Goal: Task Accomplishment & Management: Manage account settings

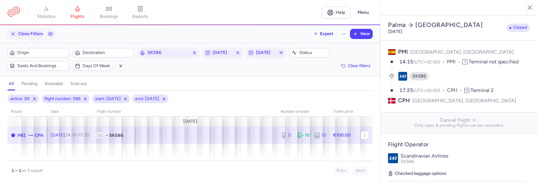
select select "days"
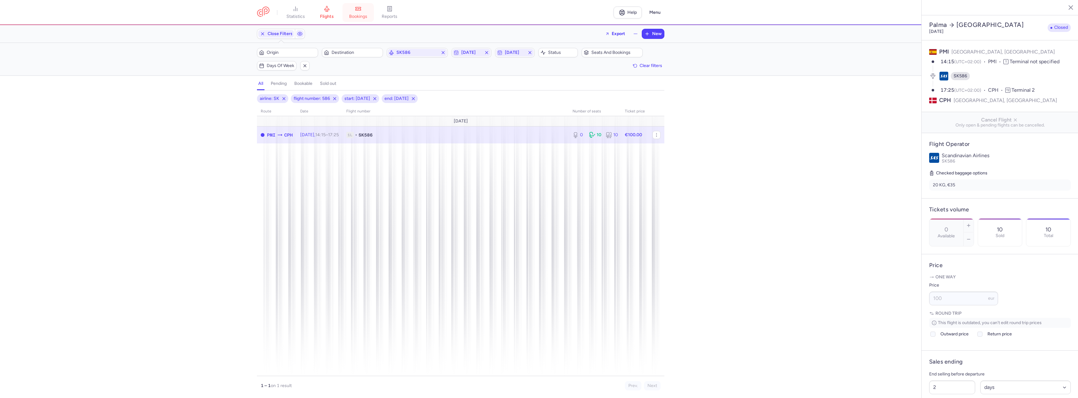
click at [358, 12] on link "bookings" at bounding box center [358, 13] width 31 height 14
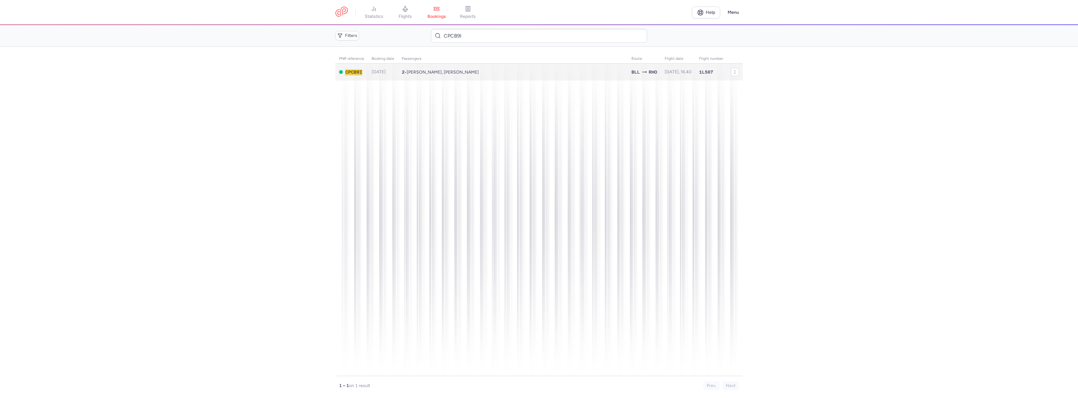
type input "CPCB9I"
click at [496, 78] on td "2 • [PERSON_NAME], [PERSON_NAME]" at bounding box center [513, 72] width 230 height 17
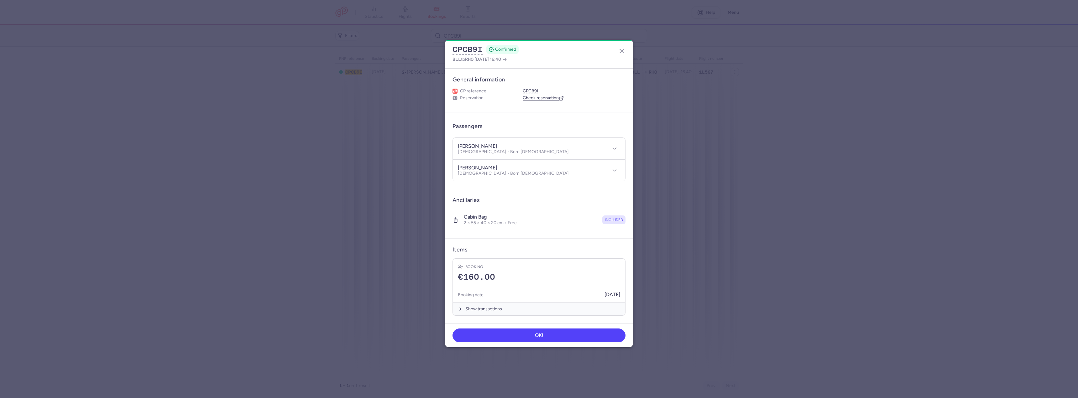
click at [836, 134] on dialog "CPCB9I CONFIRMED BLL to RHO , [DATE] 16:40 General information CP reference CPC…" at bounding box center [539, 199] width 1058 height 319
click at [628, 54] on div "CPCB9I CONFIRMED BLL to RHO , [DATE] 16:40" at bounding box center [539, 54] width 188 height 29
click at [624, 50] on icon "button" at bounding box center [622, 51] width 8 height 8
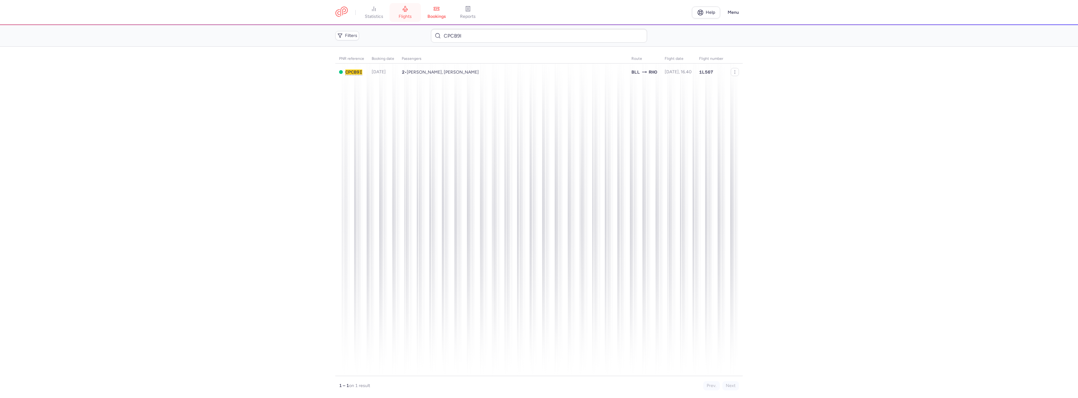
click at [408, 13] on link "flights" at bounding box center [405, 13] width 31 height 14
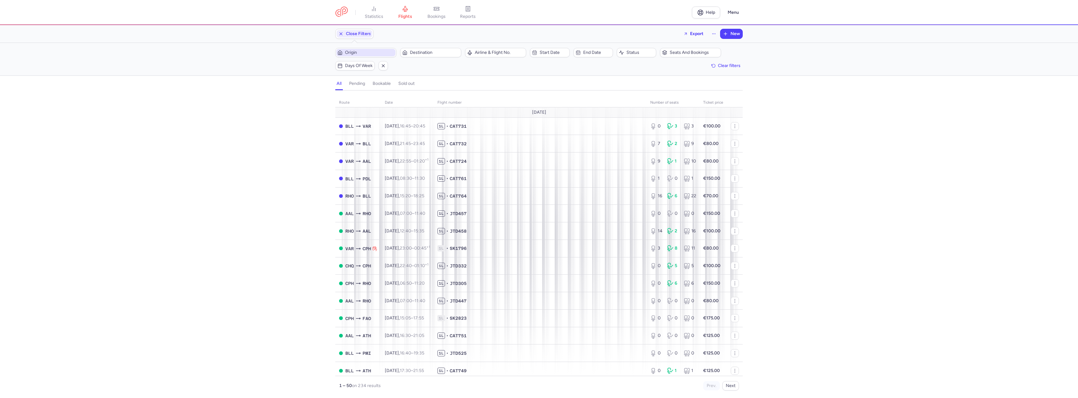
click at [376, 51] on span "Origin" at bounding box center [369, 52] width 49 height 5
click at [397, 103] on span "Billund, Billund, [GEOGRAPHIC_DATA] BLL" at bounding box center [382, 102] width 83 height 18
type input "bll"
click at [426, 59] on div "Origin, BLL Destination" at bounding box center [399, 52] width 130 height 13
click at [427, 57] on button "Destination" at bounding box center [430, 52] width 61 height 9
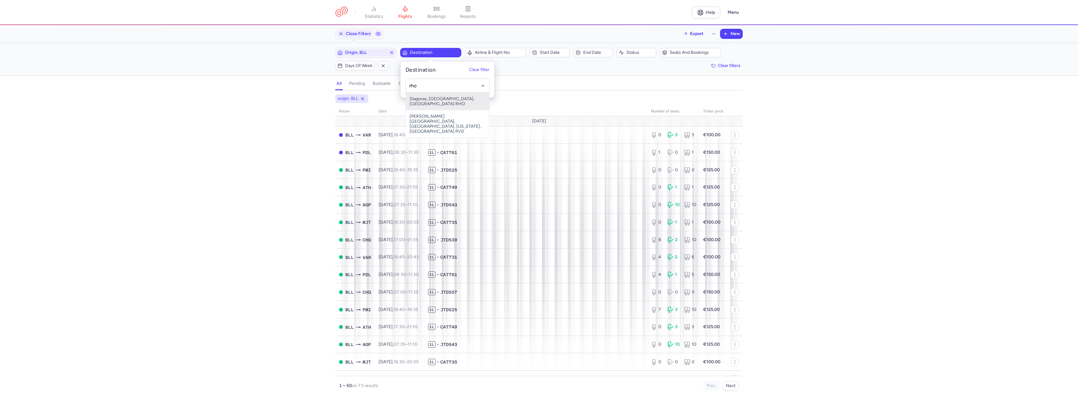
drag, startPoint x: 426, startPoint y: 99, endPoint x: 507, endPoint y: 93, distance: 80.8
click at [430, 99] on span "Diagoras, [GEOGRAPHIC_DATA], [GEOGRAPHIC_DATA] RHO" at bounding box center [447, 102] width 83 height 18
type input "rho"
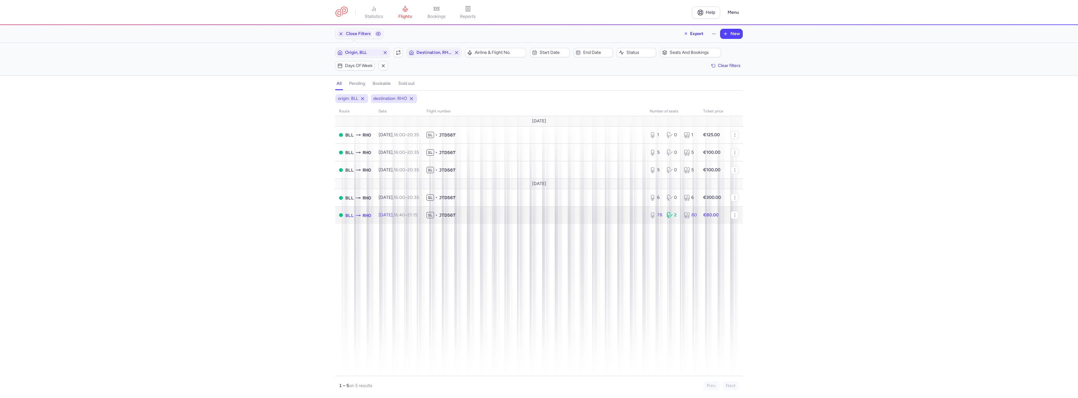
click at [492, 218] on span "1L • JTD567" at bounding box center [535, 215] width 216 height 6
select select "days"
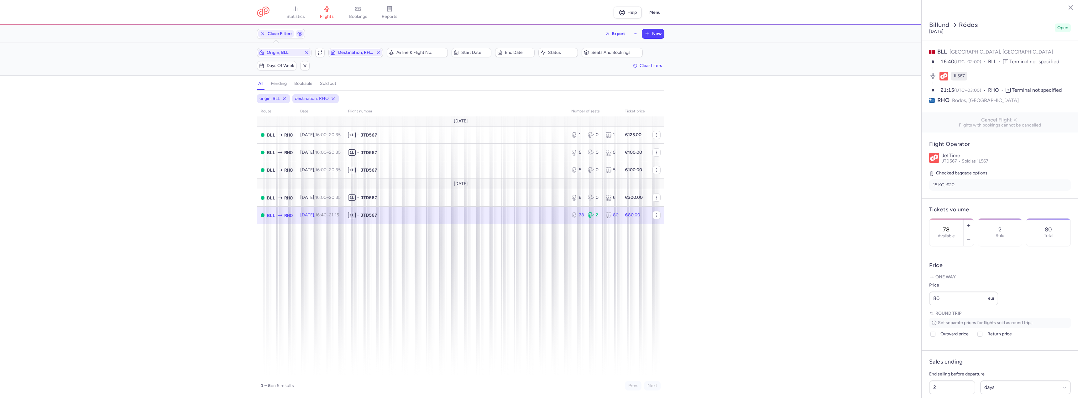
click at [964, 219] on div "78 Available" at bounding box center [947, 233] width 34 height 28
type input "0"
click at [943, 388] on span "Save changes" at bounding box center [950, 386] width 31 height 6
click at [358, 55] on span "Destination, RHO" at bounding box center [355, 52] width 35 height 5
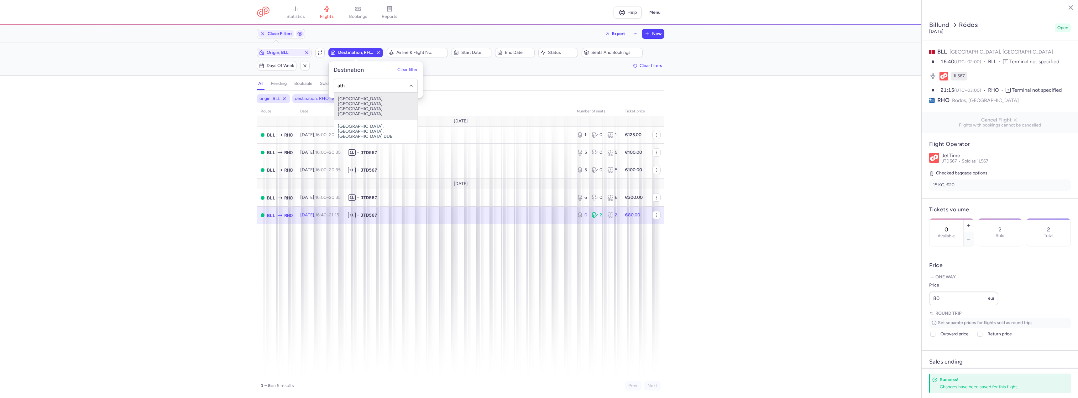
click at [361, 98] on span "[GEOGRAPHIC_DATA], [GEOGRAPHIC_DATA], [GEOGRAPHIC_DATA] [GEOGRAPHIC_DATA]" at bounding box center [375, 107] width 83 height 28
type input "ath"
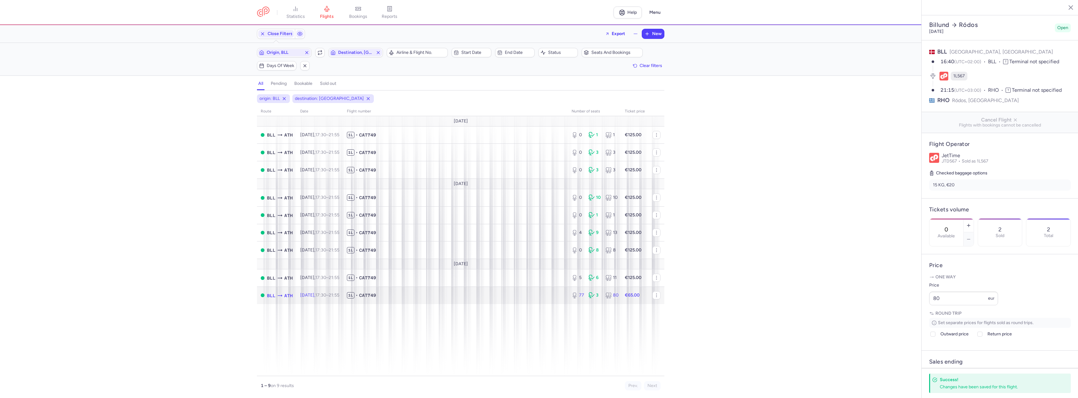
click at [322, 292] on td "[DATE] 17:30 – 21:55 +0" at bounding box center [320, 295] width 47 height 17
drag, startPoint x: 964, startPoint y: 218, endPoint x: 924, endPoint y: 217, distance: 40.5
click at [924, 217] on article "Tickets volume 77 Available 3 Sold 80 Total" at bounding box center [1000, 227] width 157 height 56
click at [954, 226] on input "77" at bounding box center [946, 229] width 15 height 7
type input "0"
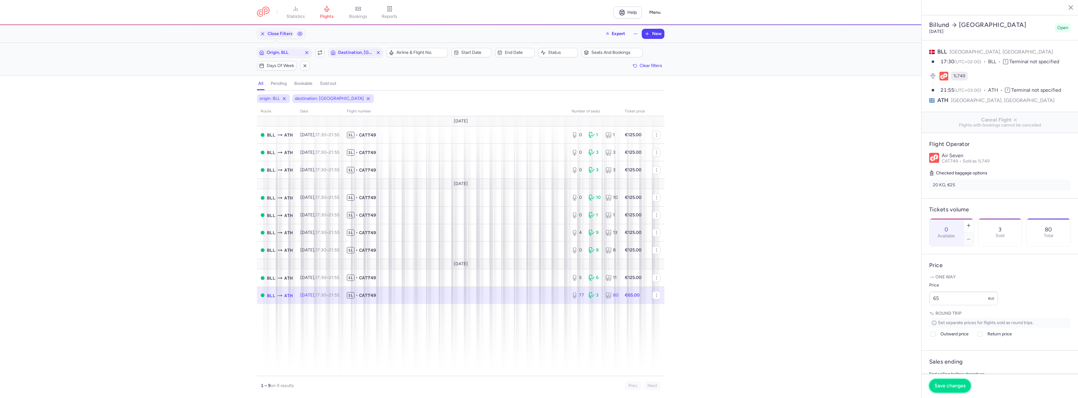
click at [957, 391] on button "Save changes" at bounding box center [950, 386] width 42 height 14
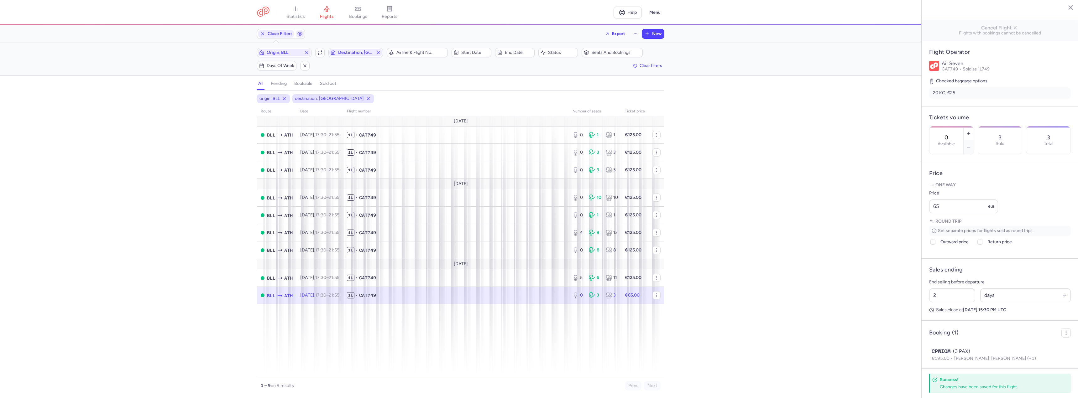
scroll to position [115, 0]
click at [1006, 352] on span "[PERSON_NAME], [PERSON_NAME] (+1)" at bounding box center [996, 352] width 82 height 5
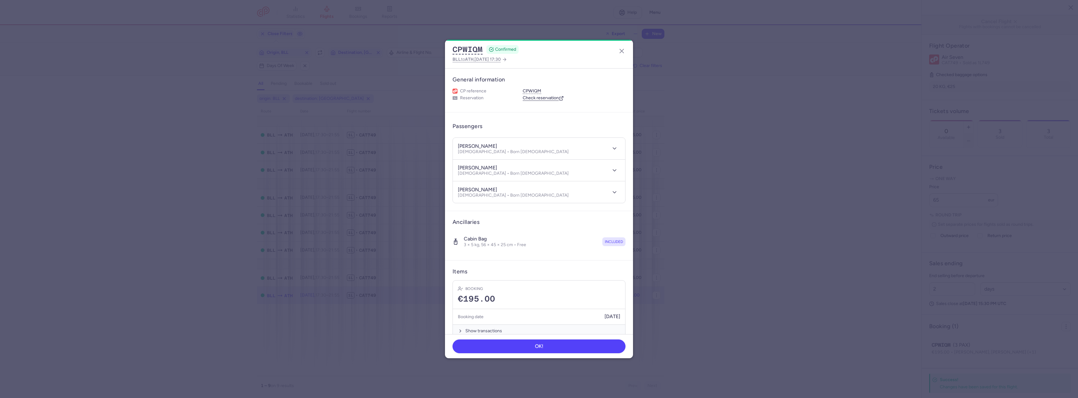
click at [672, 75] on dialog "CPWIQM CONFIRMED BLL to [GEOGRAPHIC_DATA] , [DATE] 17:30 General information CP…" at bounding box center [539, 199] width 1058 height 319
click at [625, 52] on icon "button" at bounding box center [622, 51] width 8 height 8
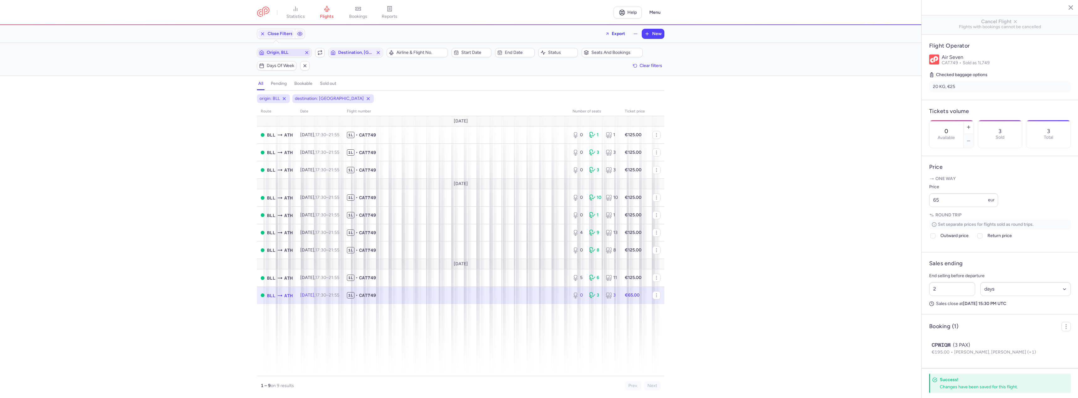
click at [293, 54] on span "Origin, BLL" at bounding box center [284, 52] width 35 height 5
click at [308, 53] on icon "button" at bounding box center [306, 52] width 5 height 5
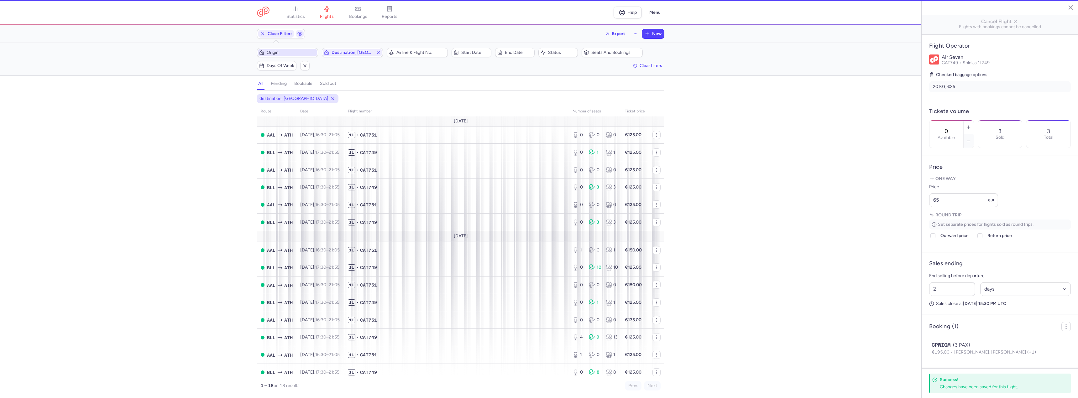
click at [298, 53] on span "Origin" at bounding box center [291, 52] width 49 height 5
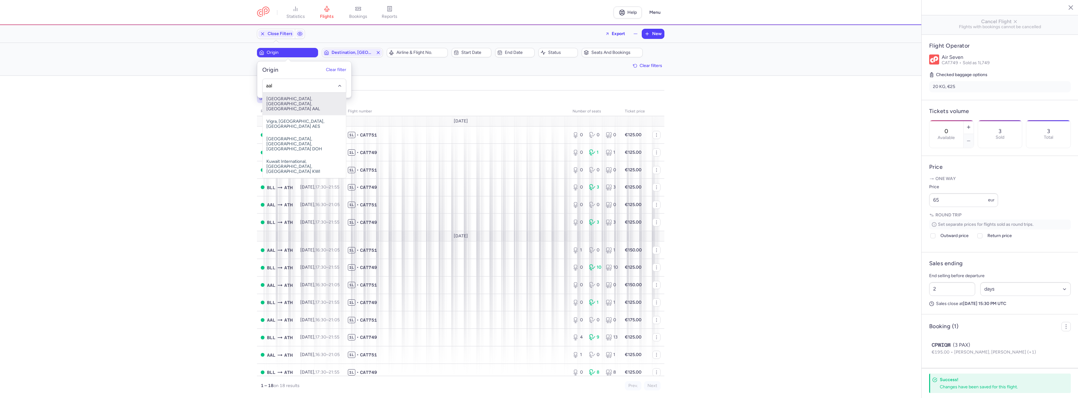
click at [309, 99] on span "[GEOGRAPHIC_DATA], [GEOGRAPHIC_DATA], [GEOGRAPHIC_DATA] AAL" at bounding box center [304, 104] width 83 height 23
type input "aal"
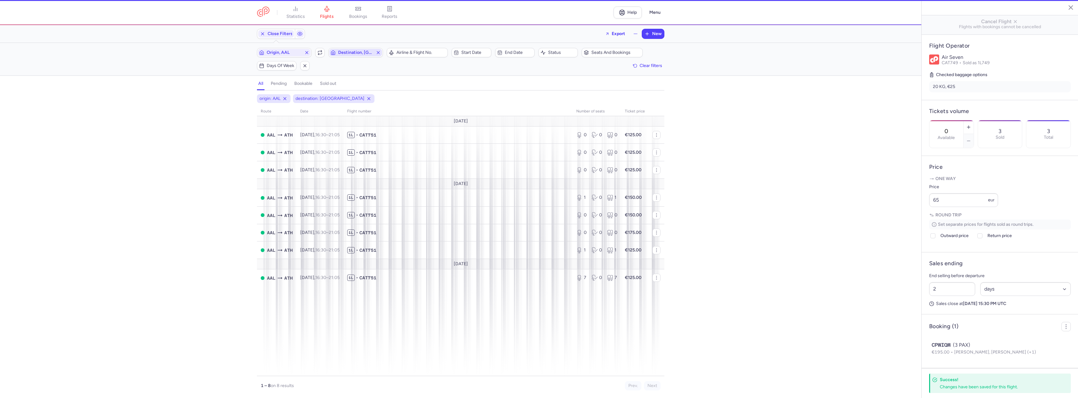
click at [355, 53] on span "Destination, [GEOGRAPHIC_DATA]" at bounding box center [355, 52] width 35 height 5
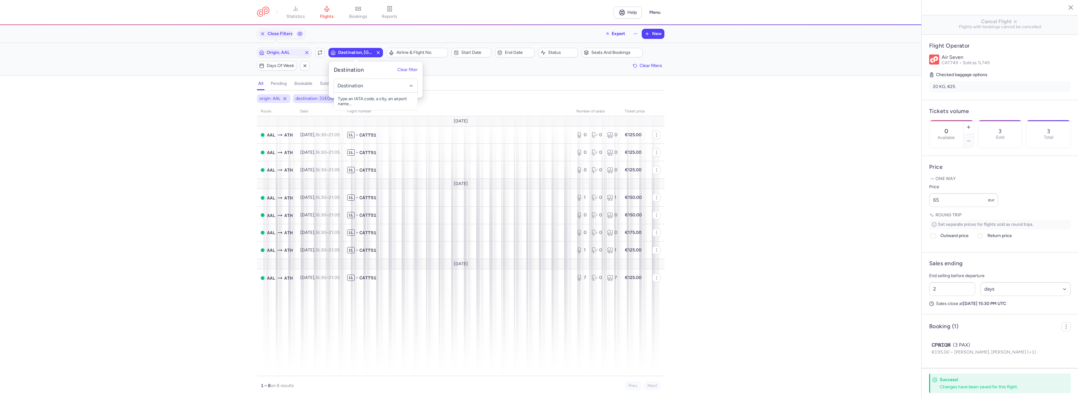
click at [373, 54] on span "Destination, [GEOGRAPHIC_DATA]" at bounding box center [355, 52] width 35 height 5
click at [373, 52] on span "Destination, [GEOGRAPHIC_DATA]" at bounding box center [355, 52] width 35 height 5
click at [376, 53] on icon "button" at bounding box center [378, 52] width 5 height 5
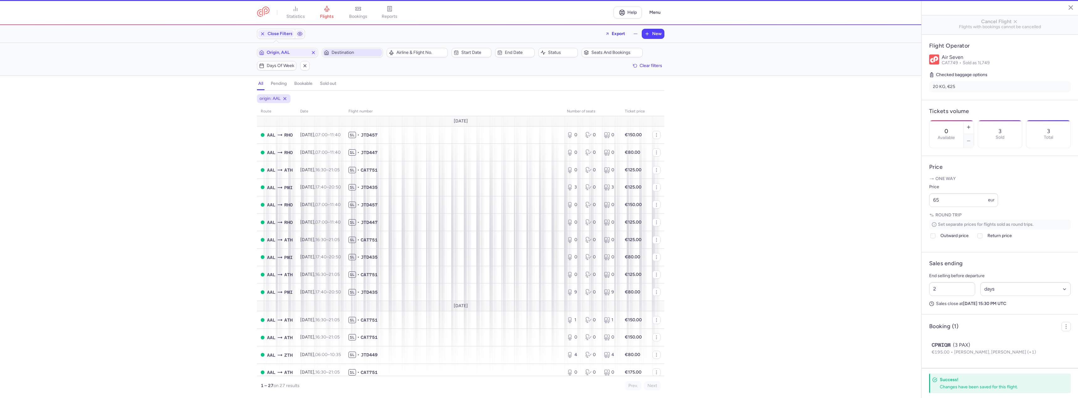
click at [367, 53] on span "Destination" at bounding box center [356, 52] width 49 height 5
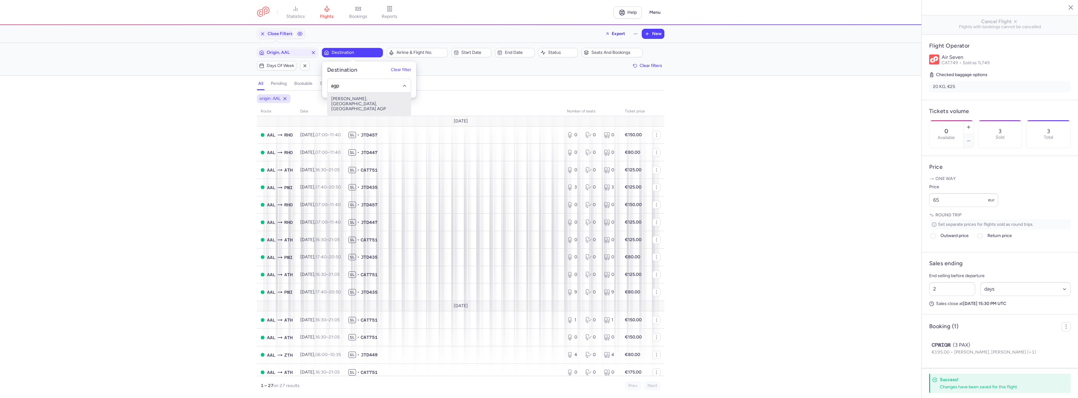
click at [371, 98] on span "[PERSON_NAME], [GEOGRAPHIC_DATA], [GEOGRAPHIC_DATA] AGP" at bounding box center [369, 104] width 83 height 23
type input "agp"
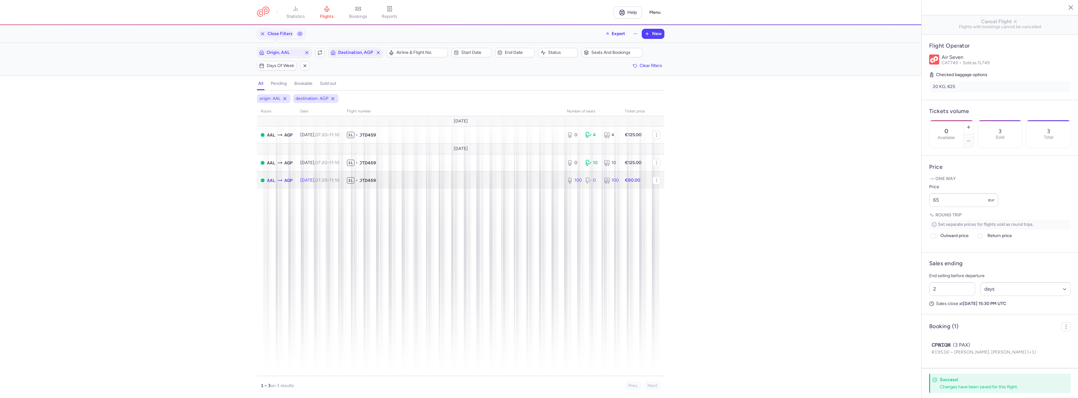
click at [403, 180] on span "1L • JTD459" at bounding box center [453, 180] width 213 height 6
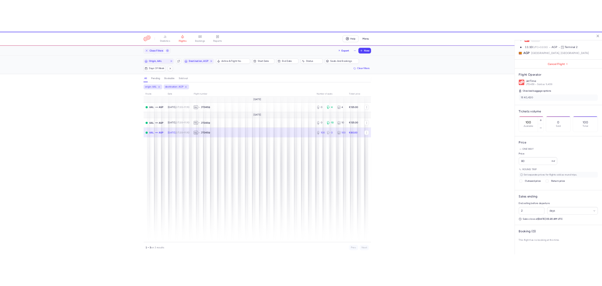
scroll to position [69, 0]
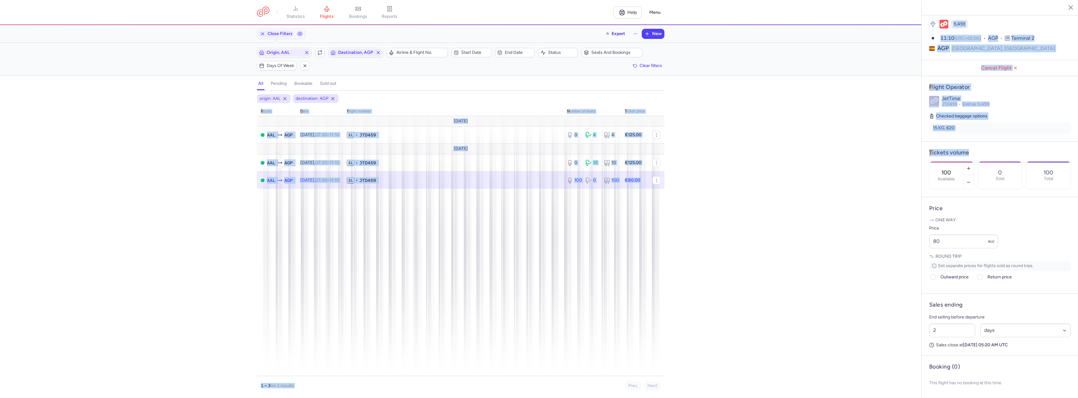
drag, startPoint x: 968, startPoint y: 141, endPoint x: 868, endPoint y: 132, distance: 100.5
click at [868, 132] on div "statistics flights bookings reports Help Menu Close Filters Export New Filters …" at bounding box center [539, 199] width 1078 height 398
click at [954, 169] on input "100" at bounding box center [946, 172] width 15 height 7
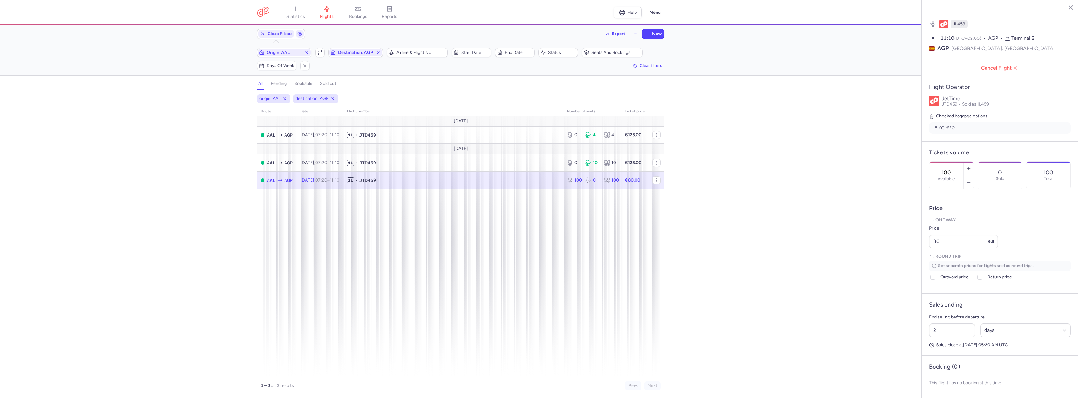
click at [954, 169] on input "100" at bounding box center [946, 172] width 15 height 7
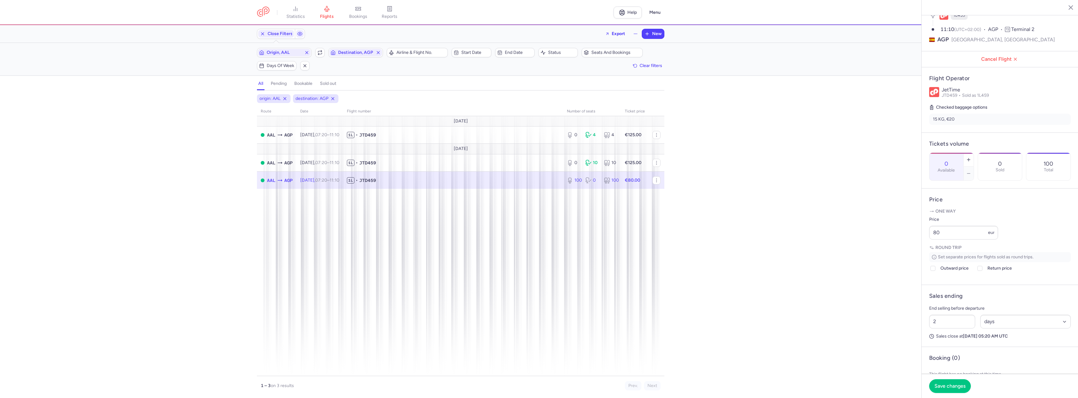
type input "0"
click at [960, 388] on span "Save changes" at bounding box center [950, 386] width 31 height 6
